Goal: Navigation & Orientation: Find specific page/section

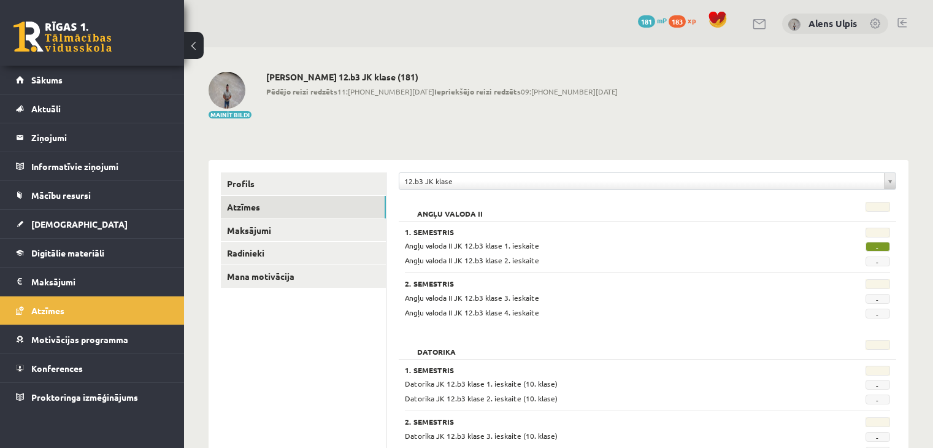
scroll to position [429, 0]
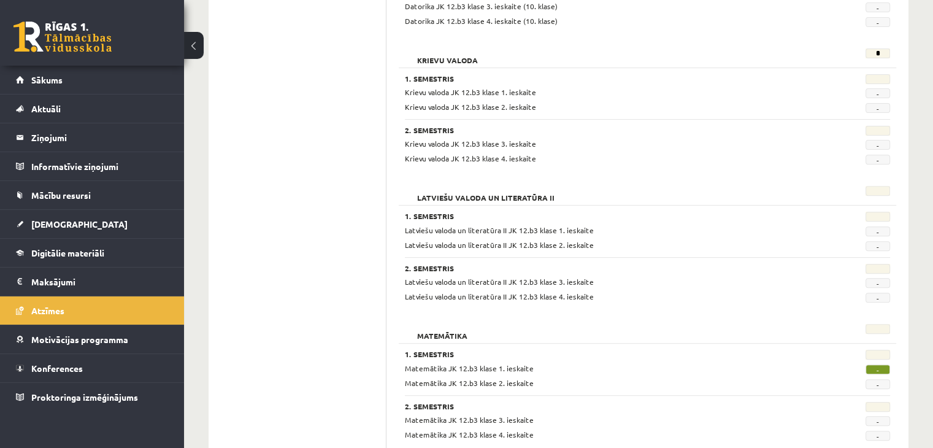
click at [69, 47] on link at bounding box center [62, 36] width 98 height 31
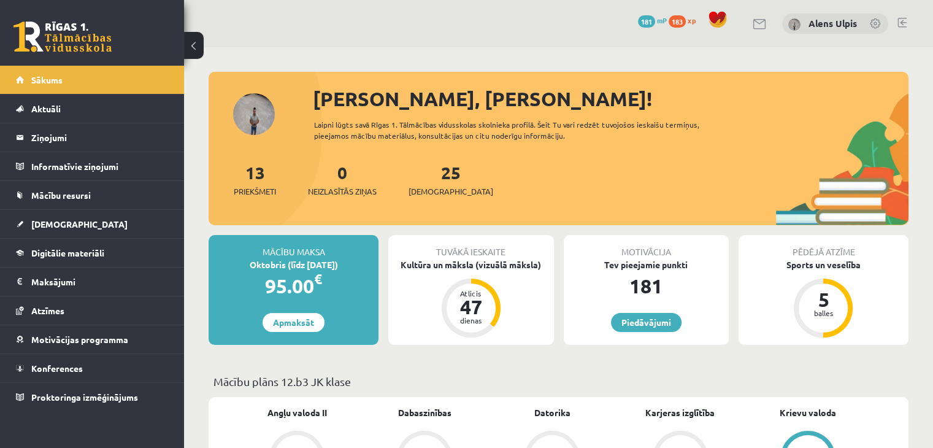
click at [48, 42] on link at bounding box center [62, 36] width 98 height 31
click at [72, 39] on link at bounding box center [62, 36] width 98 height 31
click at [260, 118] on div "Sveiks, Alens! Laipni lūgts savā Rīgas 1. Tālmācības vidusskolas skolnieka prof…" at bounding box center [559, 154] width 700 height 141
click at [254, 110] on div "Sveiks, Alens! Laipni lūgts savā Rīgas 1. Tālmācības vidusskolas skolnieka prof…" at bounding box center [559, 154] width 700 height 141
click at [793, 24] on img at bounding box center [794, 24] width 12 height 12
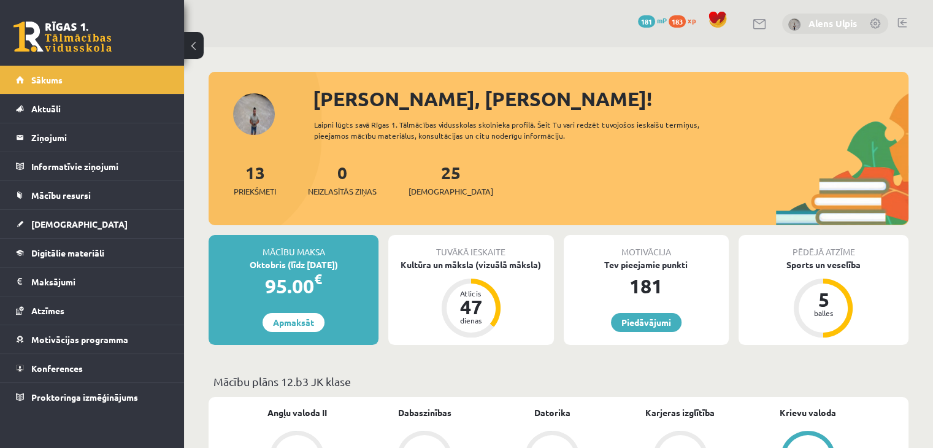
click at [822, 23] on link "Alens Ulpis" at bounding box center [833, 23] width 48 height 12
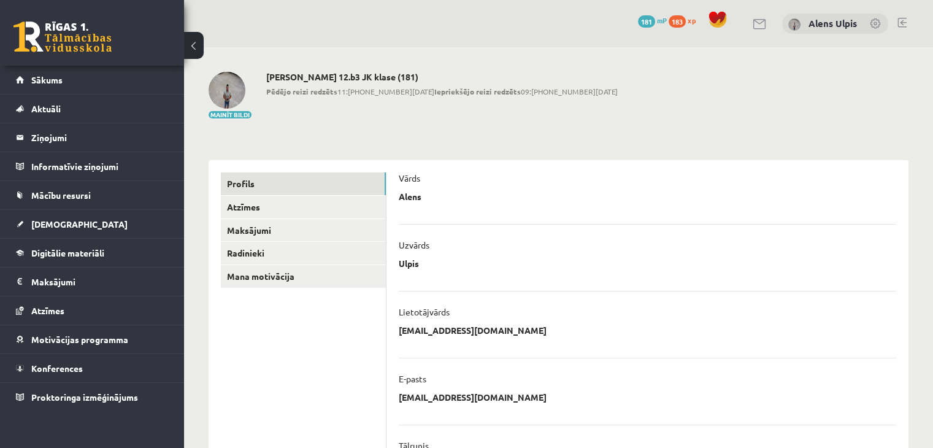
click at [229, 85] on img at bounding box center [227, 90] width 37 height 37
click at [61, 37] on link at bounding box center [62, 36] width 98 height 31
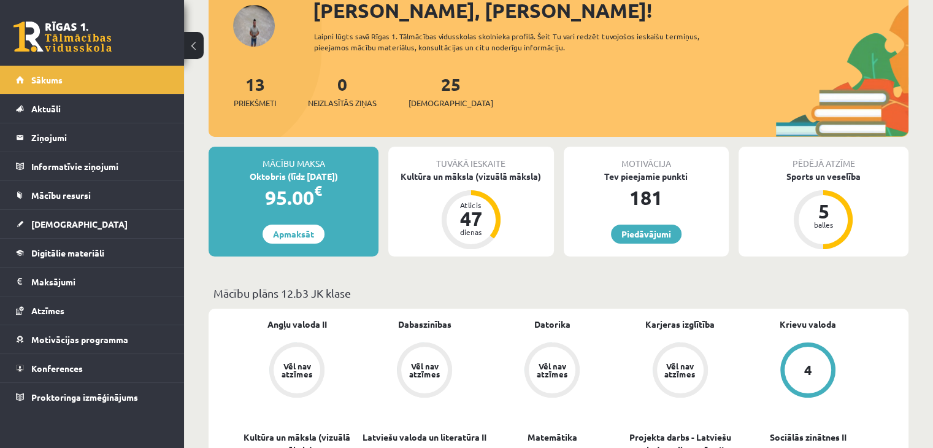
scroll to position [123, 0]
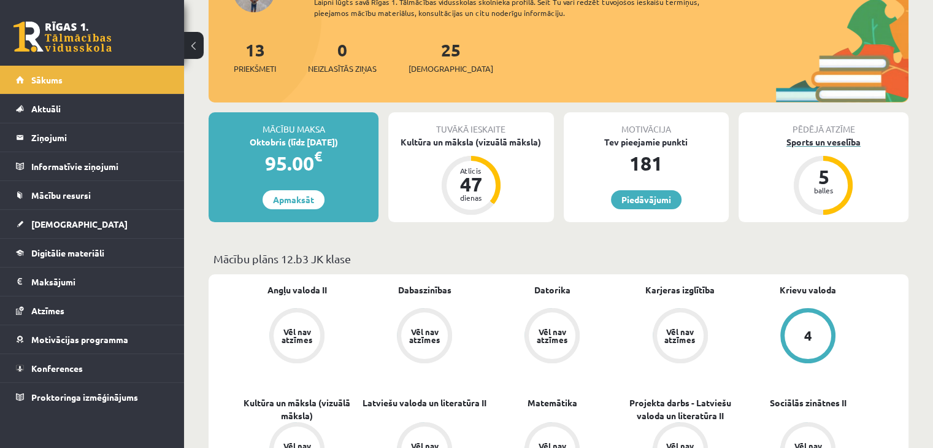
click at [842, 142] on div "Sports un veselība" at bounding box center [824, 142] width 170 height 13
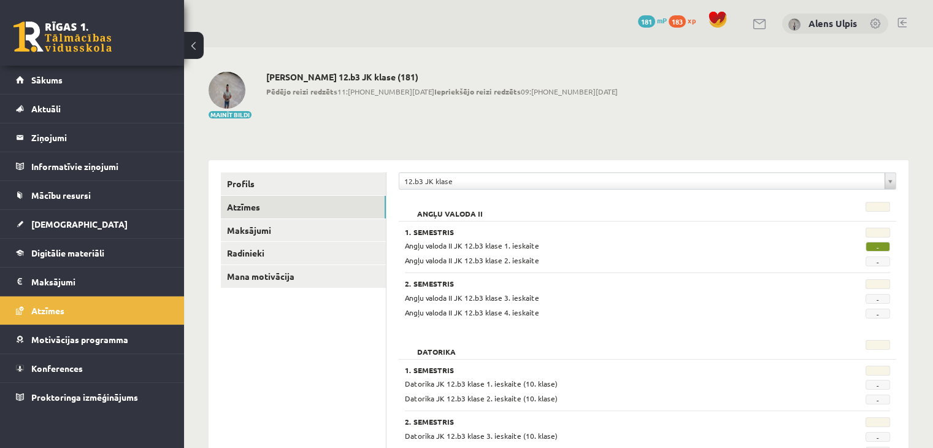
click at [69, 38] on link at bounding box center [62, 36] width 98 height 31
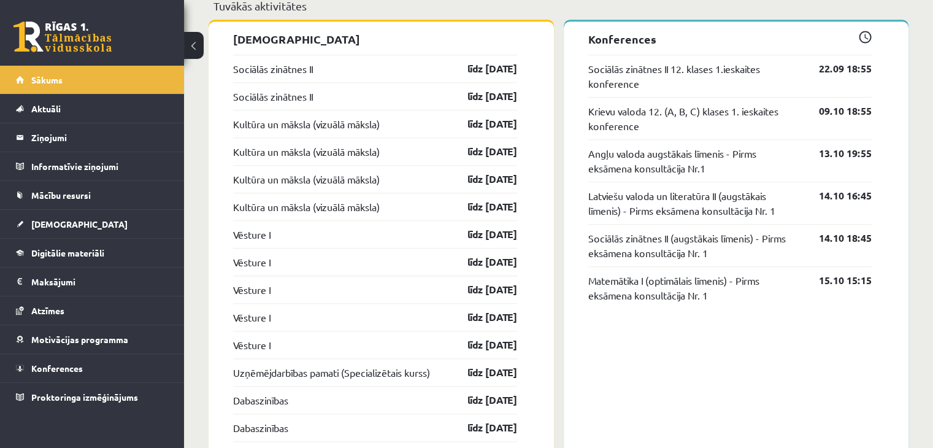
scroll to position [1104, 0]
